Goal: Information Seeking & Learning: Find specific fact

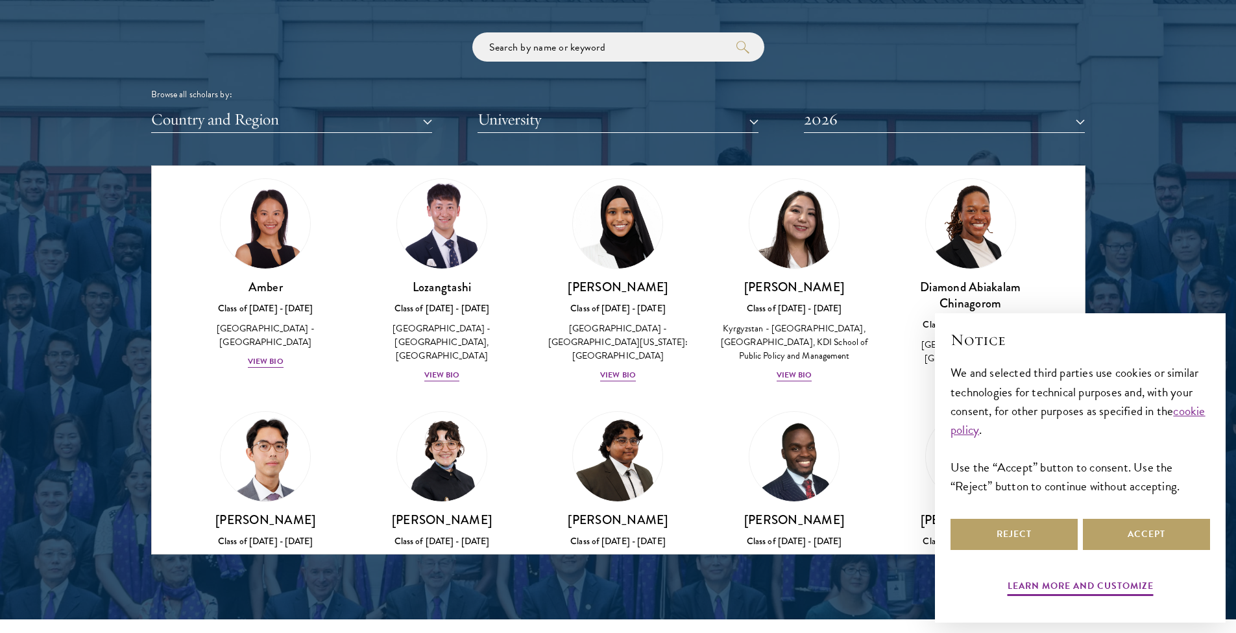
scroll to position [78, 0]
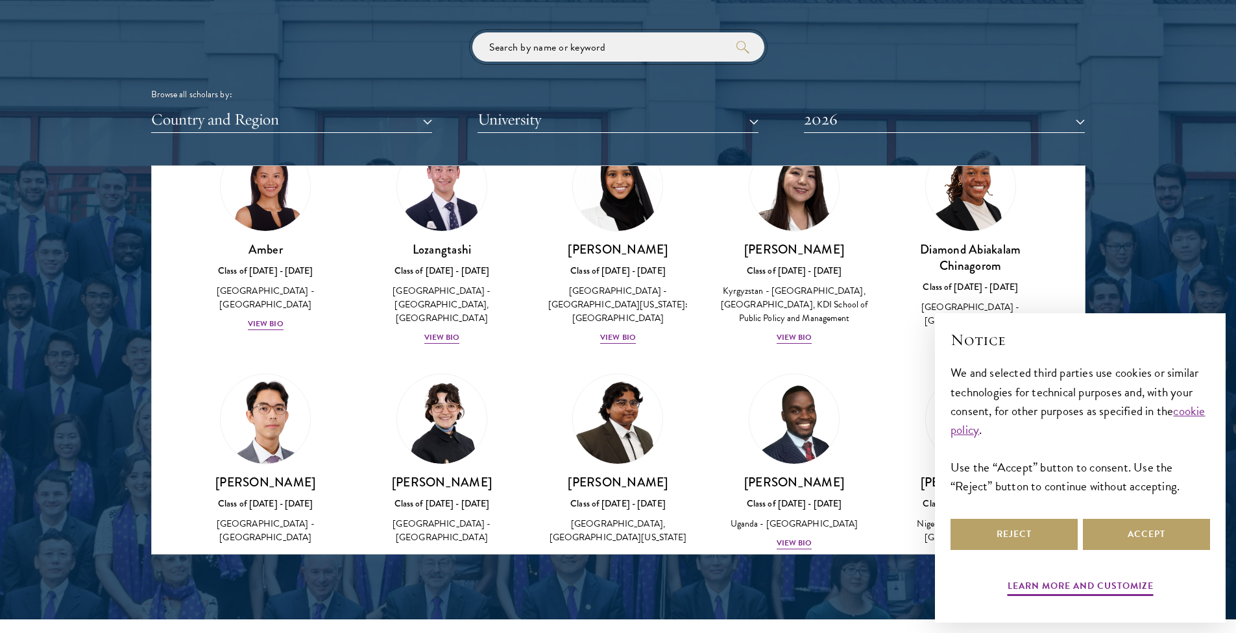
click at [537, 55] on input "search" at bounding box center [618, 46] width 292 height 29
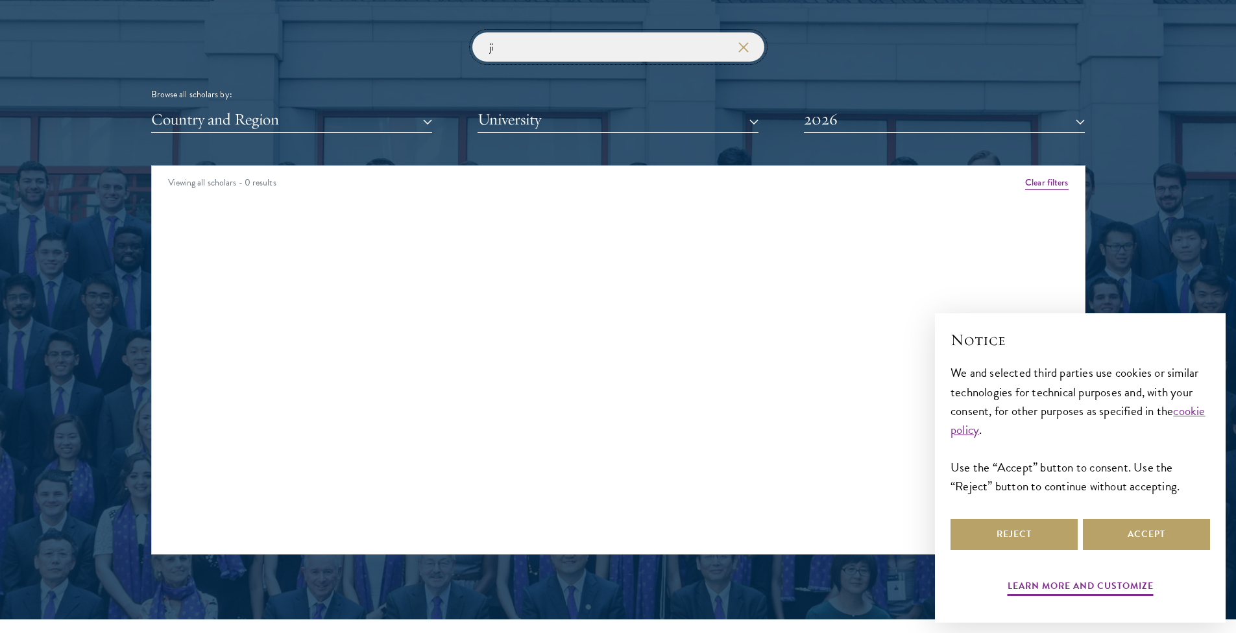
type input "j"
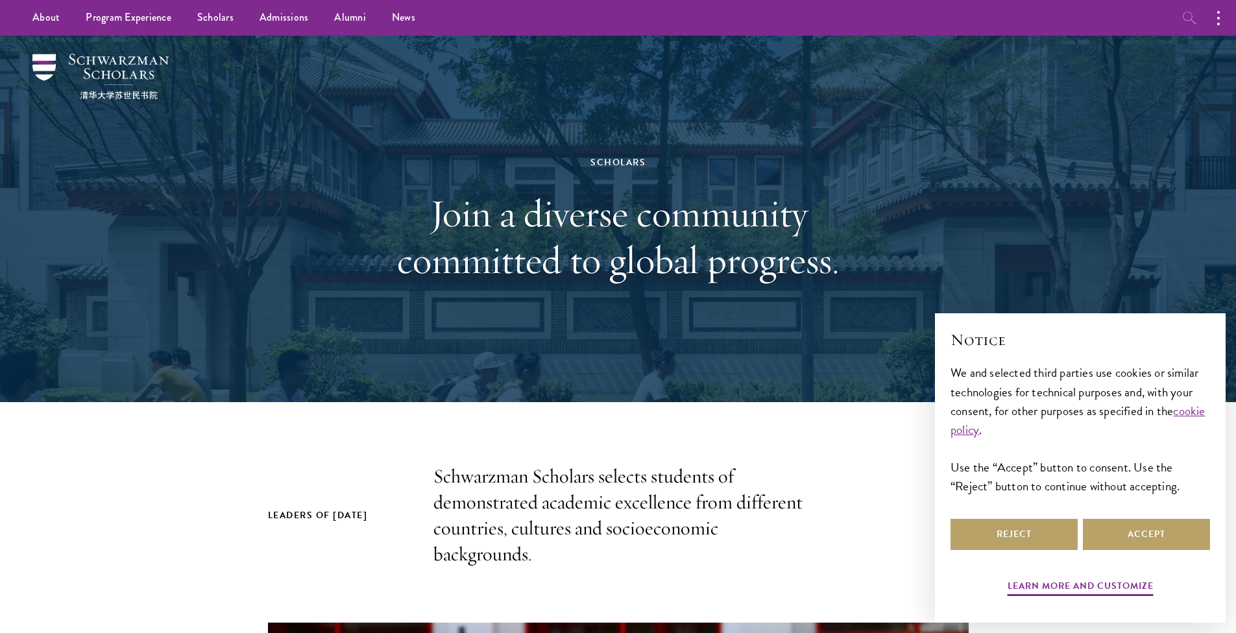
type input "[PERSON_NAME]"
click at [1191, 15] on icon "button" at bounding box center [1190, 18] width 16 height 16
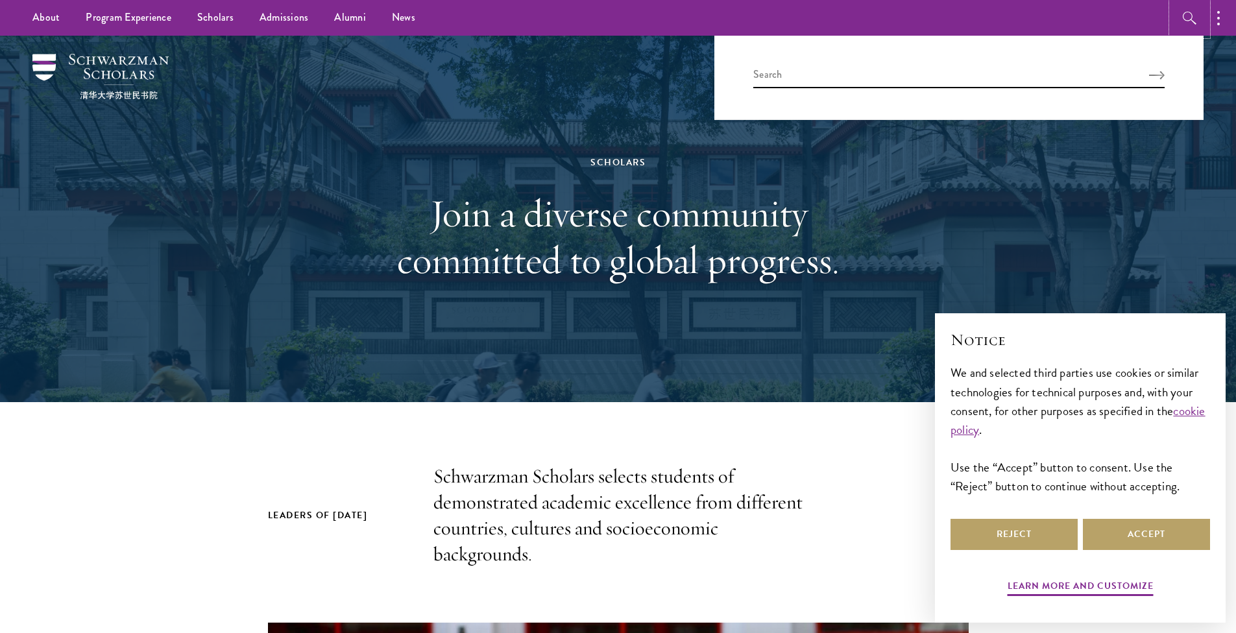
click at [1172, 0] on button "button" at bounding box center [1190, 18] width 36 height 36
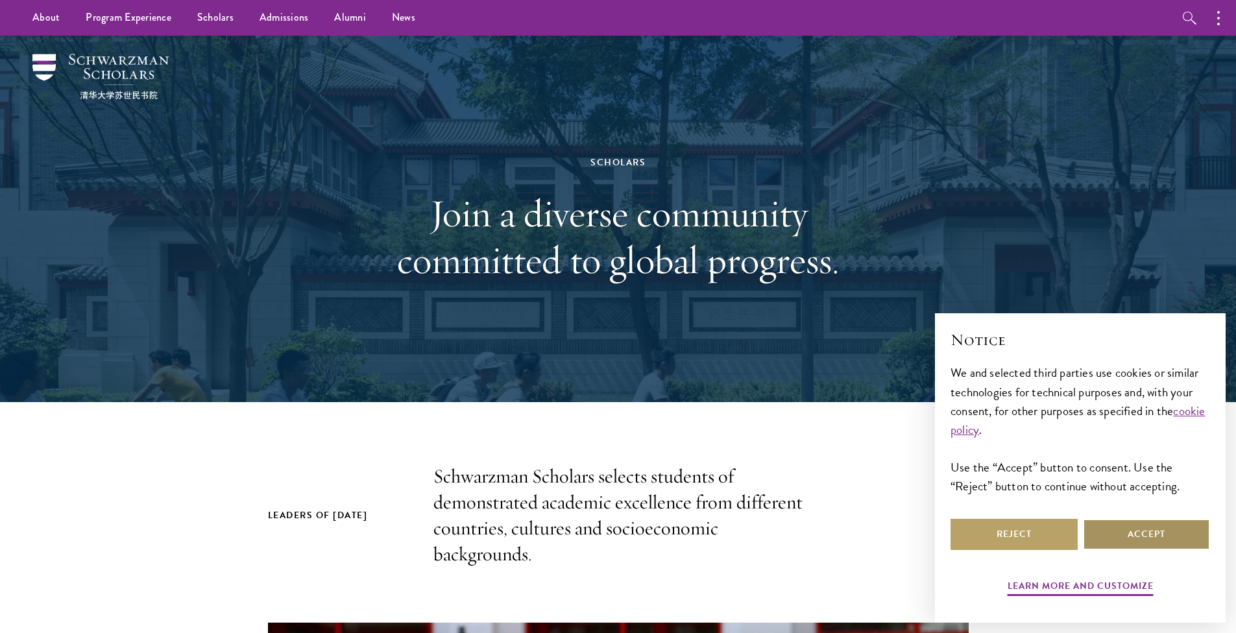
drag, startPoint x: 1103, startPoint y: 535, endPoint x: 1231, endPoint y: 70, distance: 481.9
click at [1106, 528] on button "Accept" at bounding box center [1146, 534] width 127 height 31
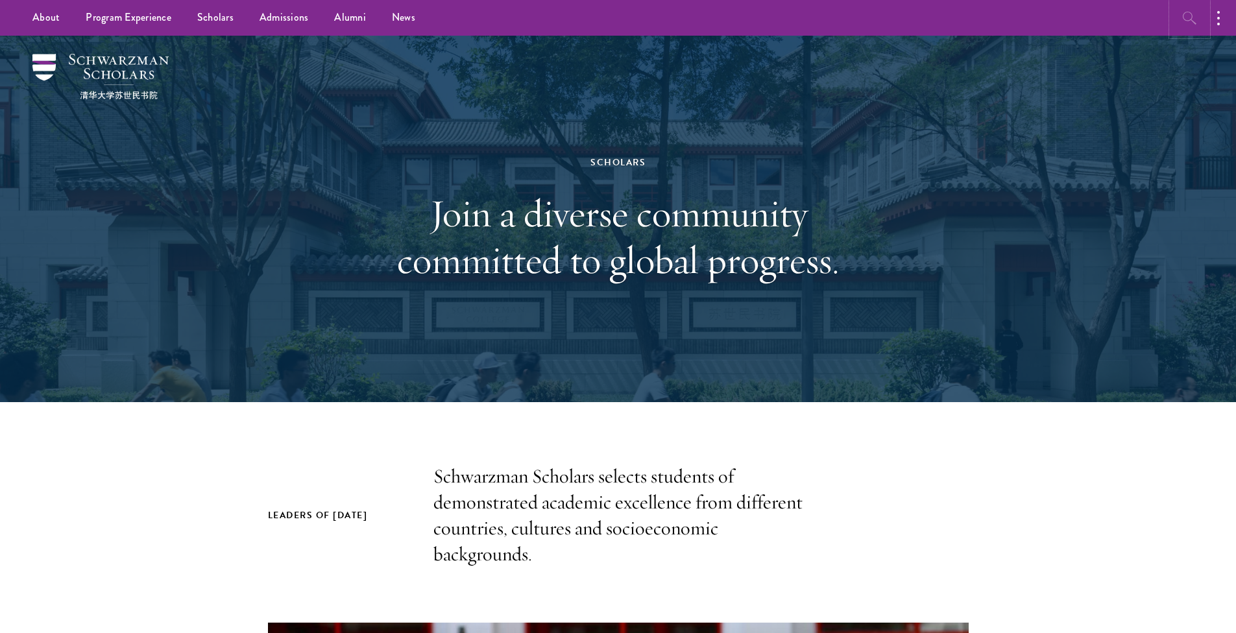
click at [1191, 16] on icon "button" at bounding box center [1190, 18] width 16 height 16
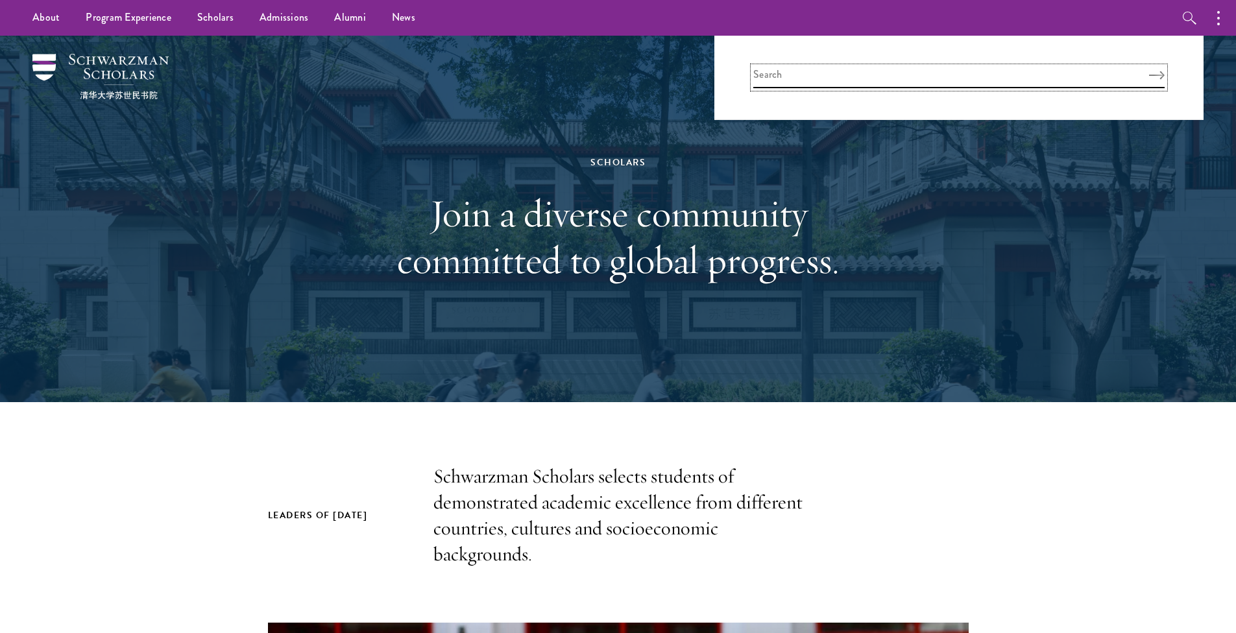
click at [832, 70] on input "search" at bounding box center [958, 77] width 411 height 21
type input "[PERSON_NAME]"
click at [1149, 71] on button "Search" at bounding box center [1157, 75] width 16 height 9
